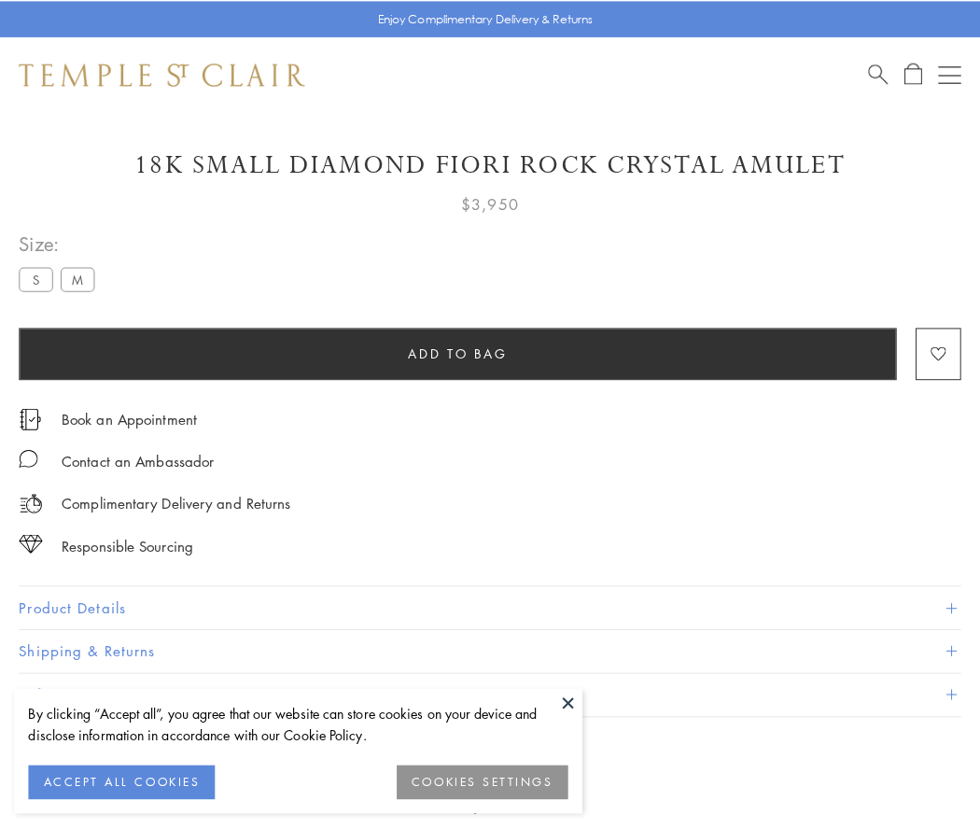
scroll to position [110, 0]
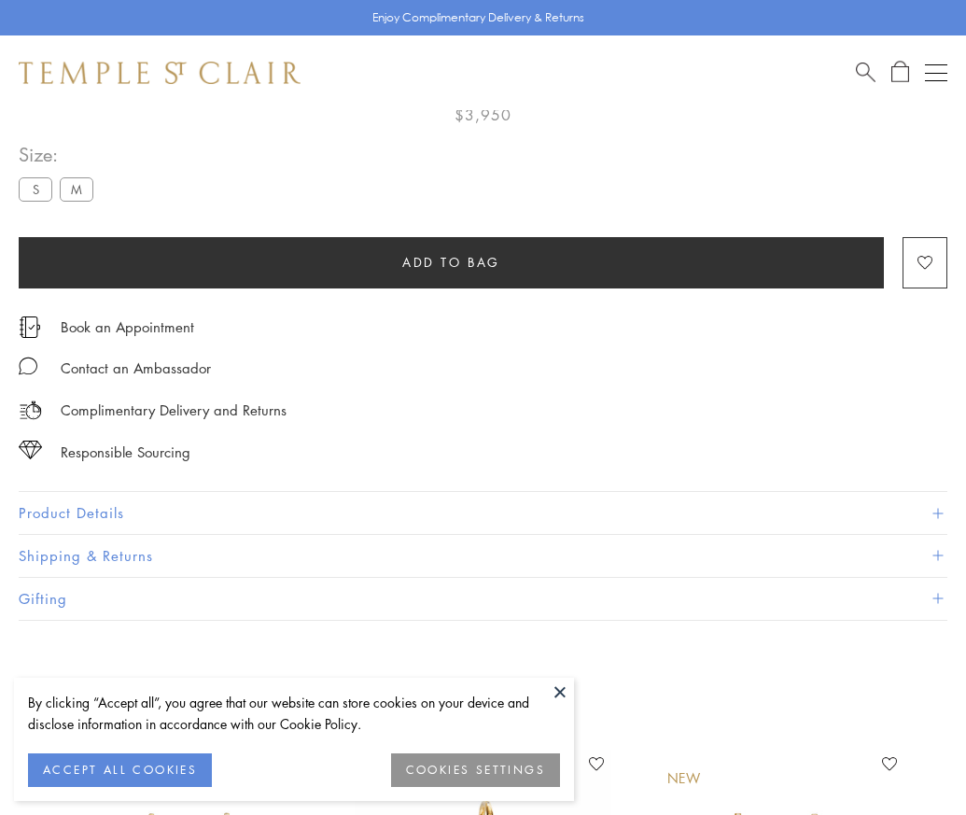
click at [451, 261] on span "Add to bag" at bounding box center [451, 262] width 98 height 21
